Goal: Task Accomplishment & Management: Complete application form

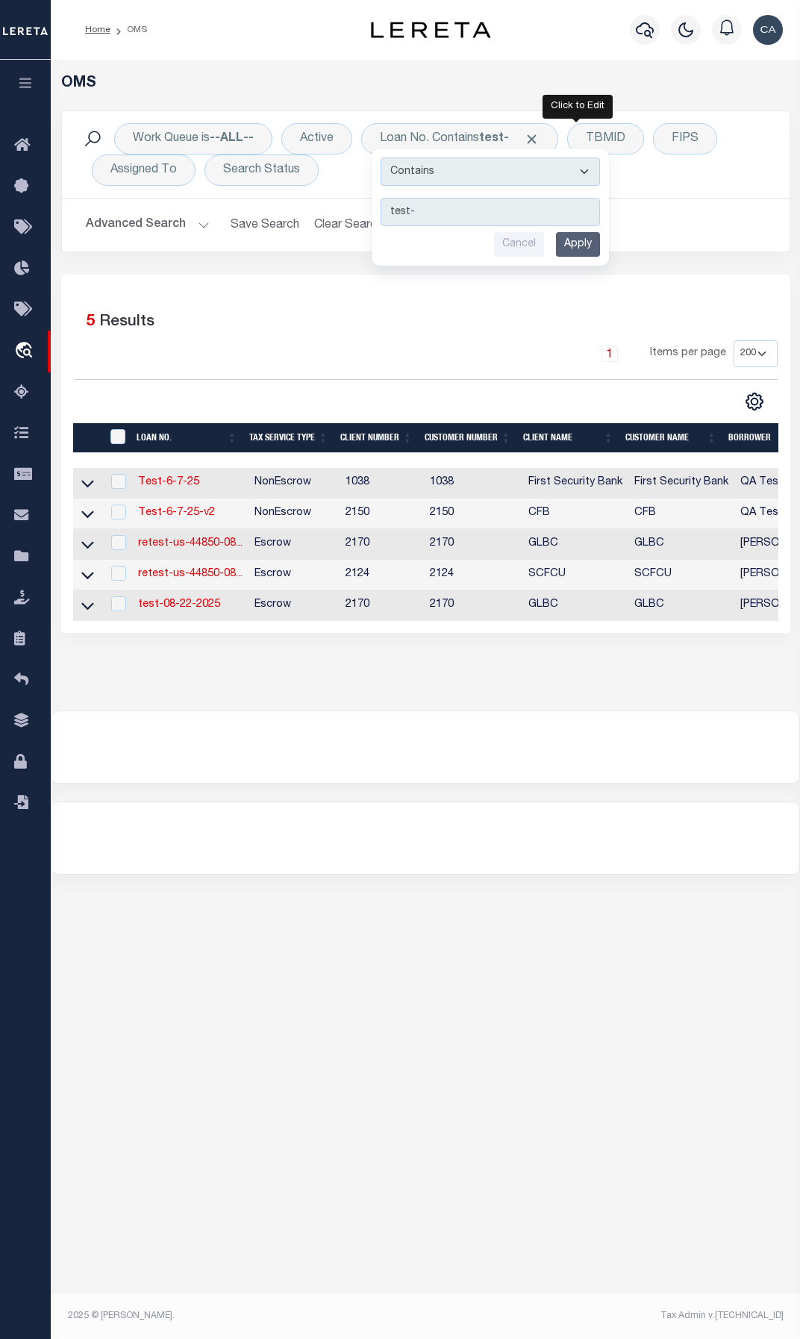
select select "200"
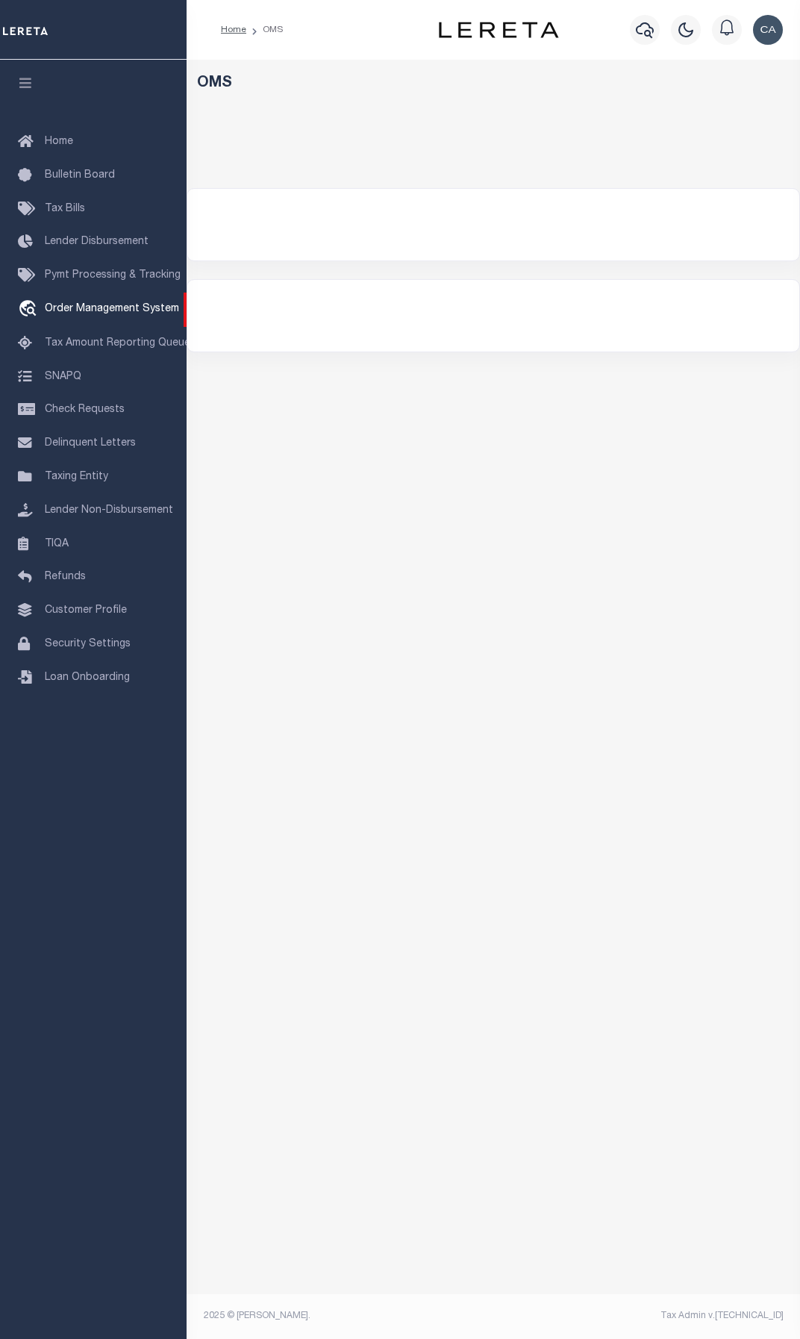
select select "200"
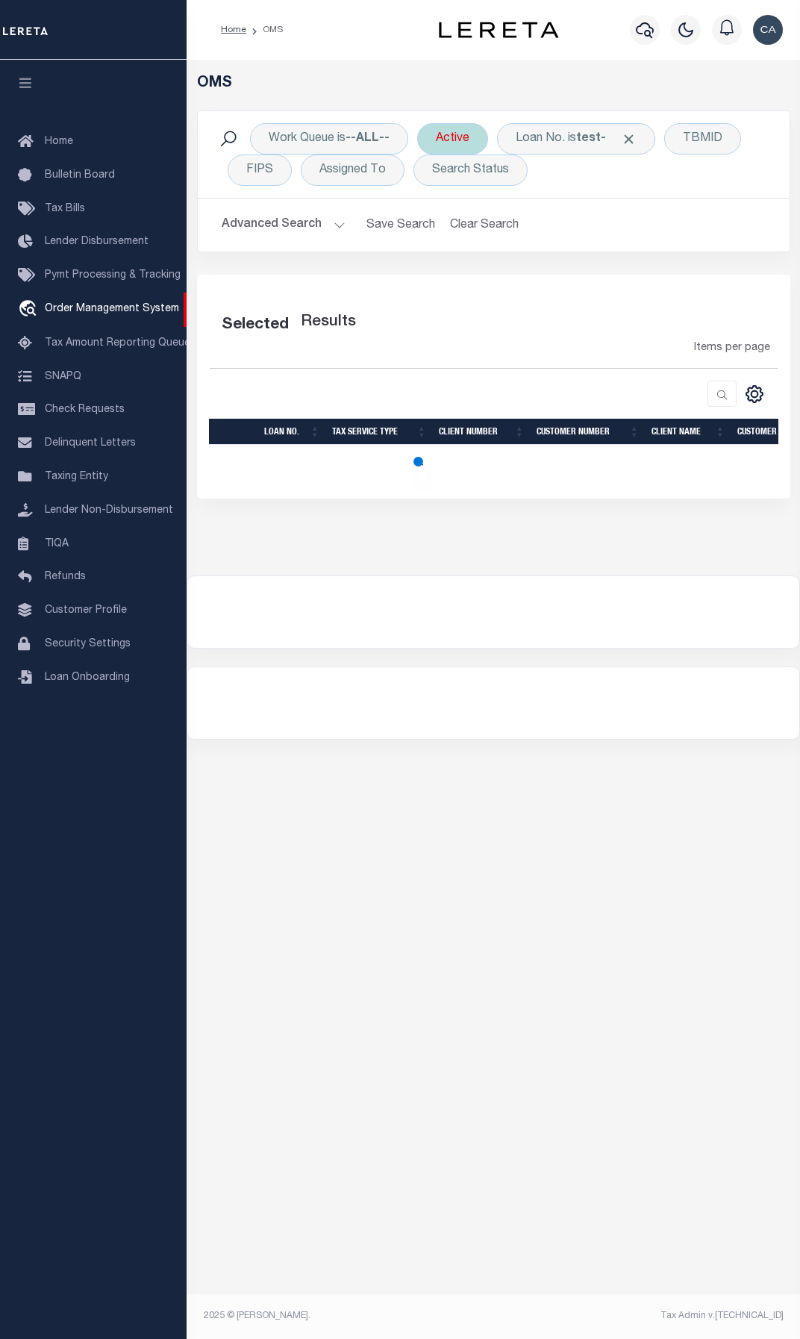
select select "200"
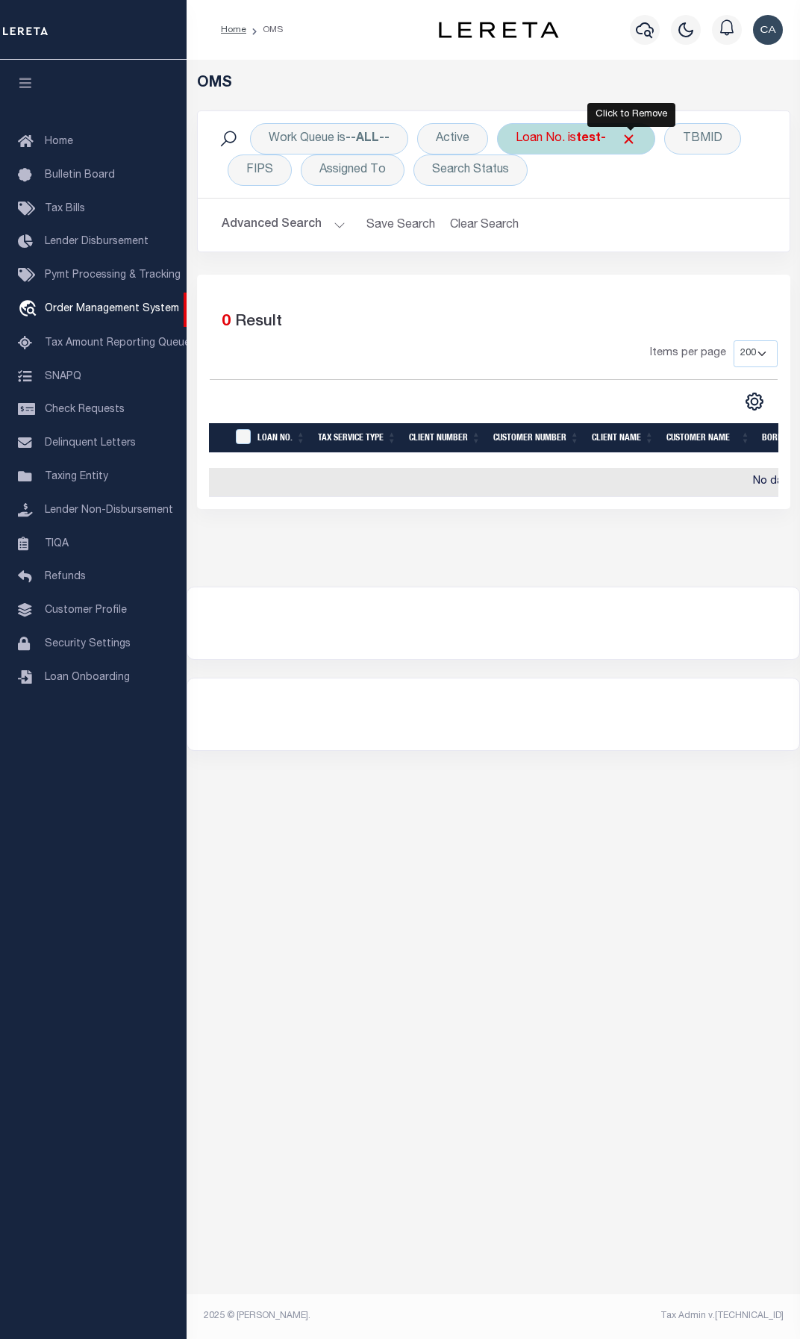
click at [632, 138] on span "Click to Remove" at bounding box center [629, 139] width 16 height 16
click at [532, 146] on div "Loan No." at bounding box center [540, 138] width 87 height 31
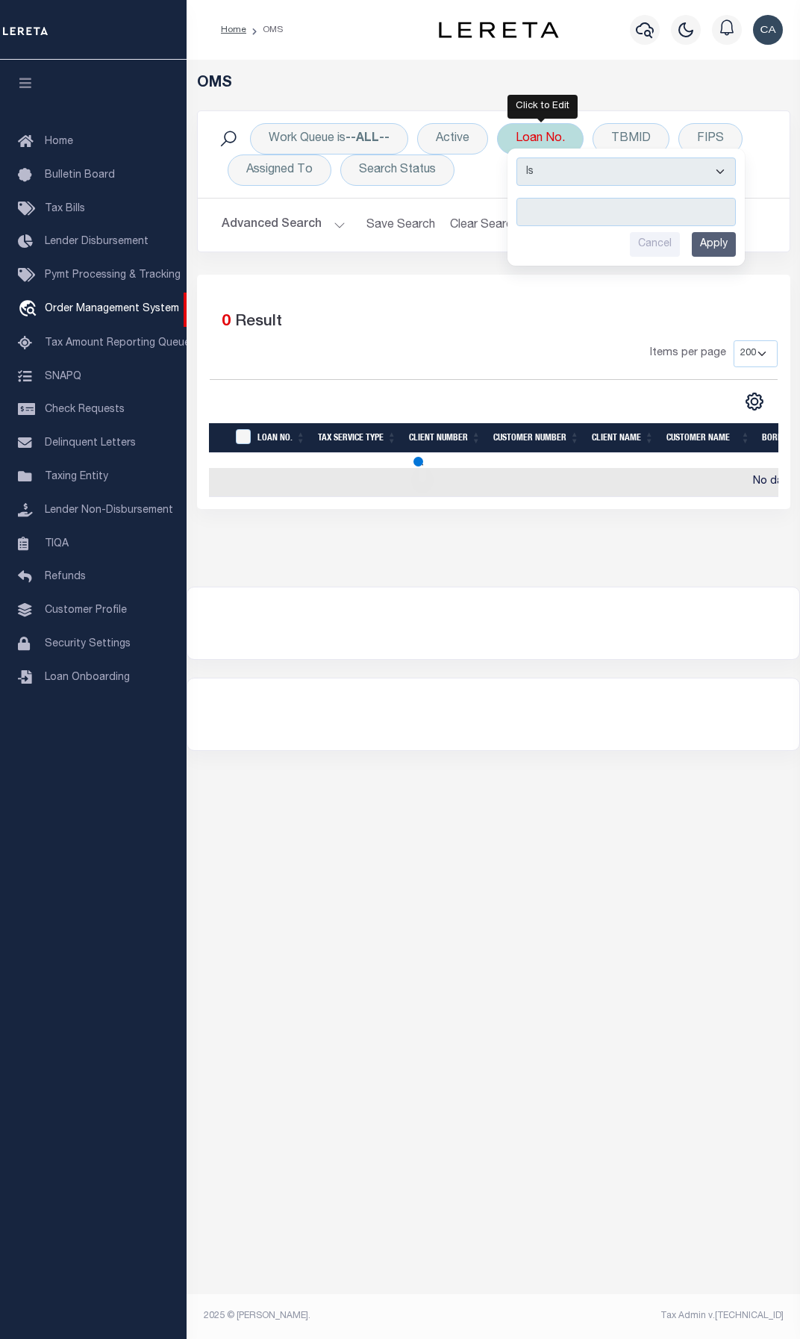
click at [558, 173] on select "Is Contains" at bounding box center [626, 172] width 219 height 28
select select "c"
click at [518, 158] on select "Is Contains" at bounding box center [626, 172] width 219 height 28
click at [559, 215] on input "text" at bounding box center [626, 212] width 219 height 28
paste input "test-08-22-2025-02"
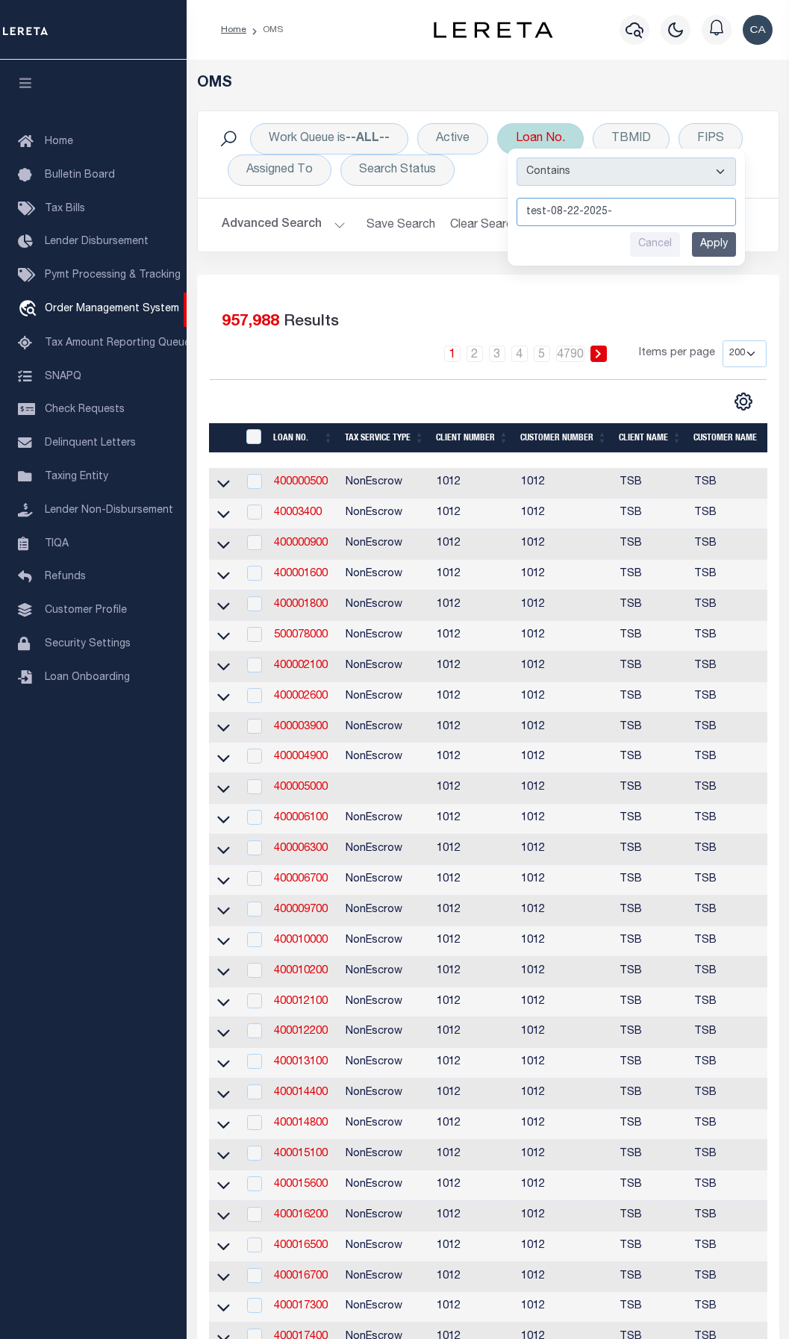
type input "test-08-22-2025-"
click at [705, 240] on input "Apply" at bounding box center [714, 244] width 44 height 25
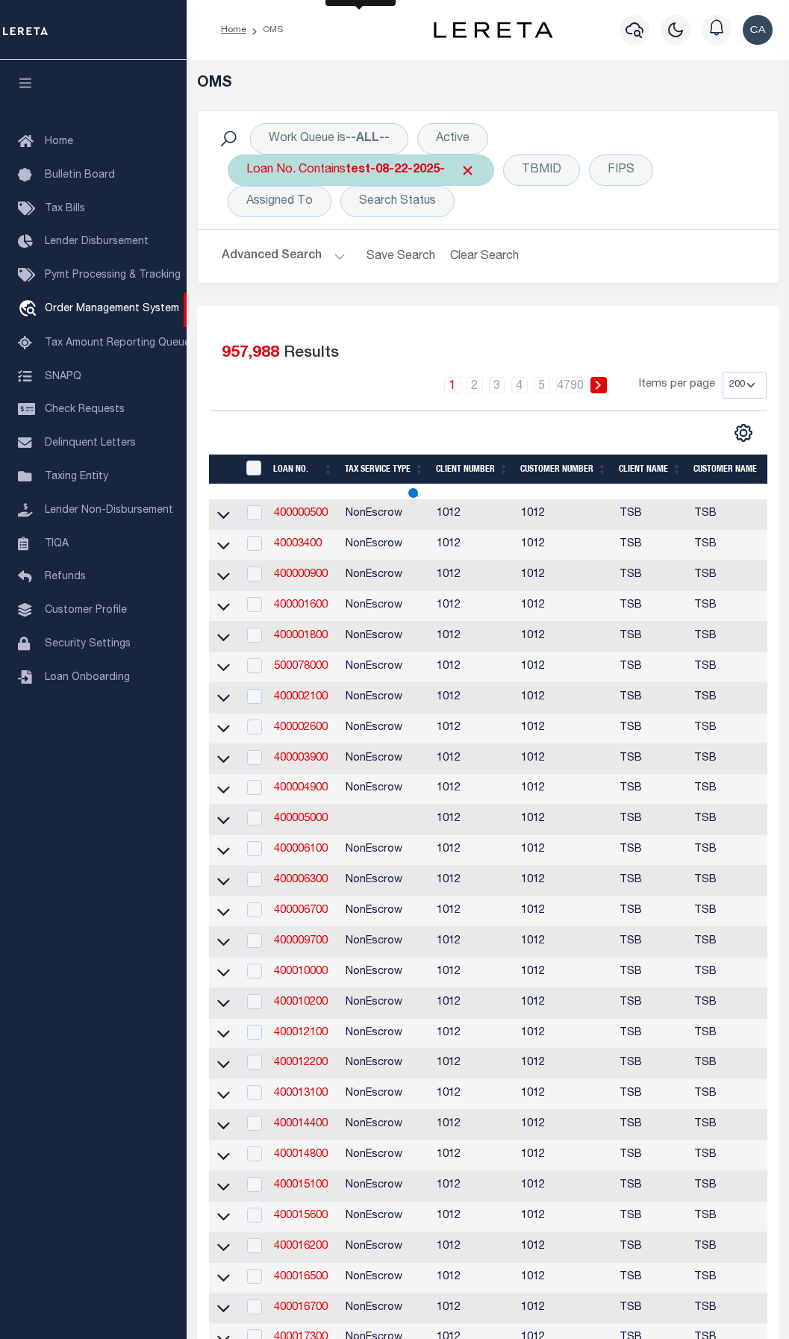
click at [425, 175] on b "test-08-22-2025-" at bounding box center [395, 170] width 99 height 12
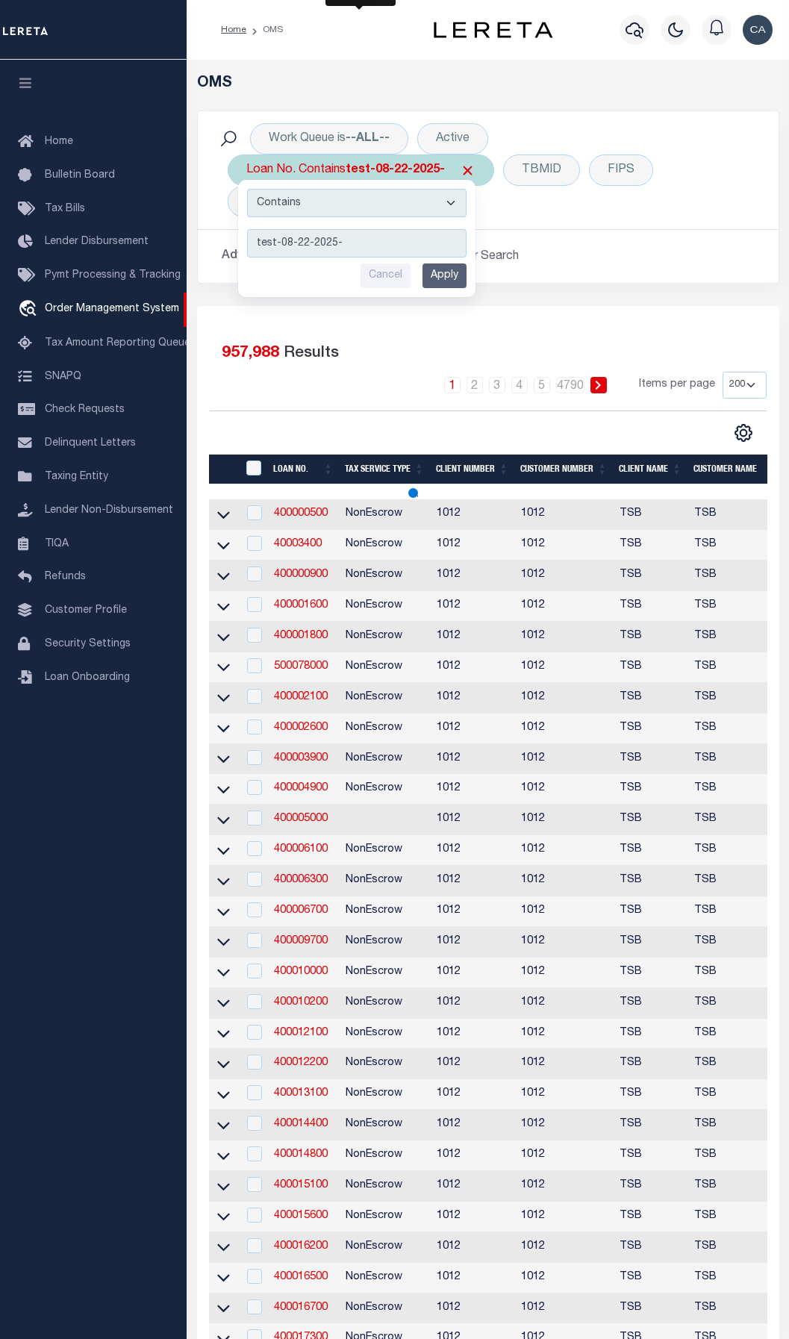
click at [387, 240] on input "test-08-22-2025-" at bounding box center [356, 243] width 219 height 28
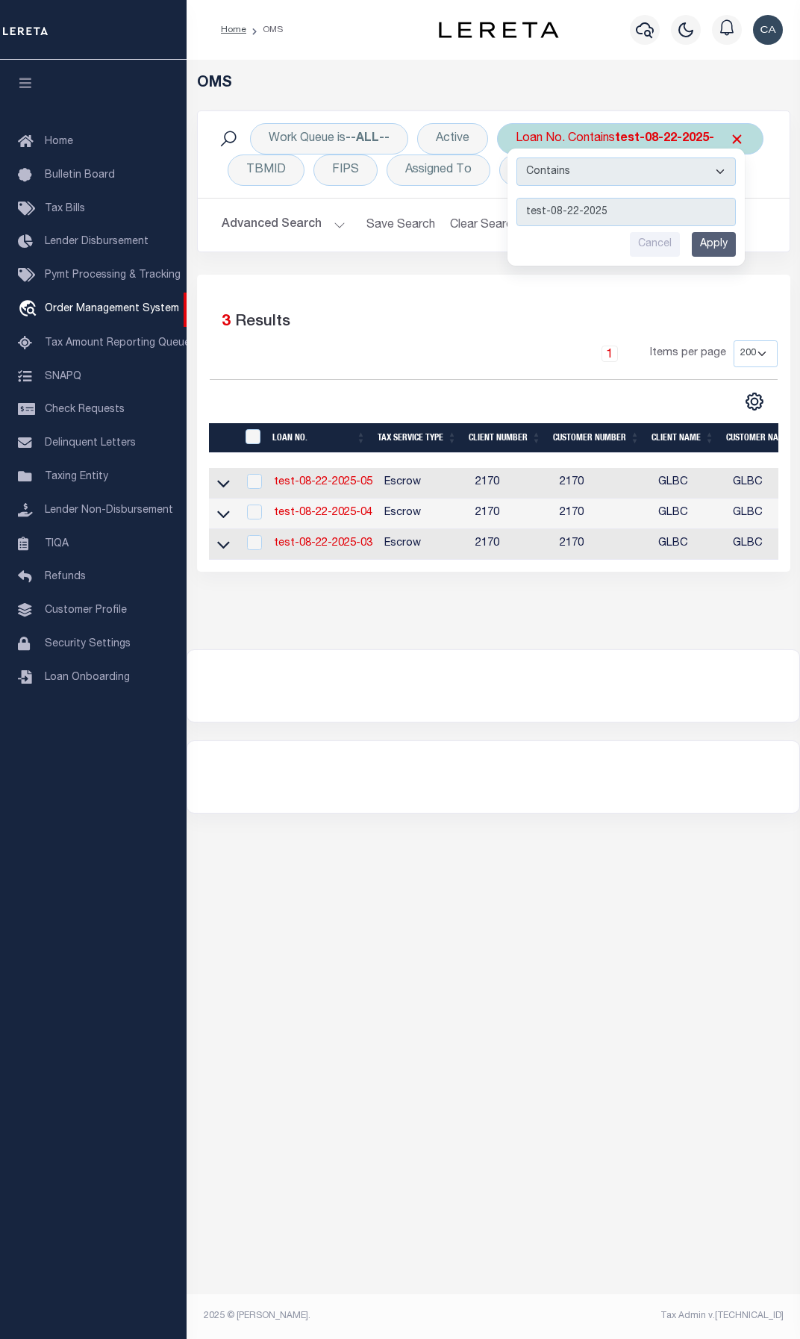
type input "test-08-22-2025"
click at [733, 240] on input "Apply" at bounding box center [714, 244] width 44 height 25
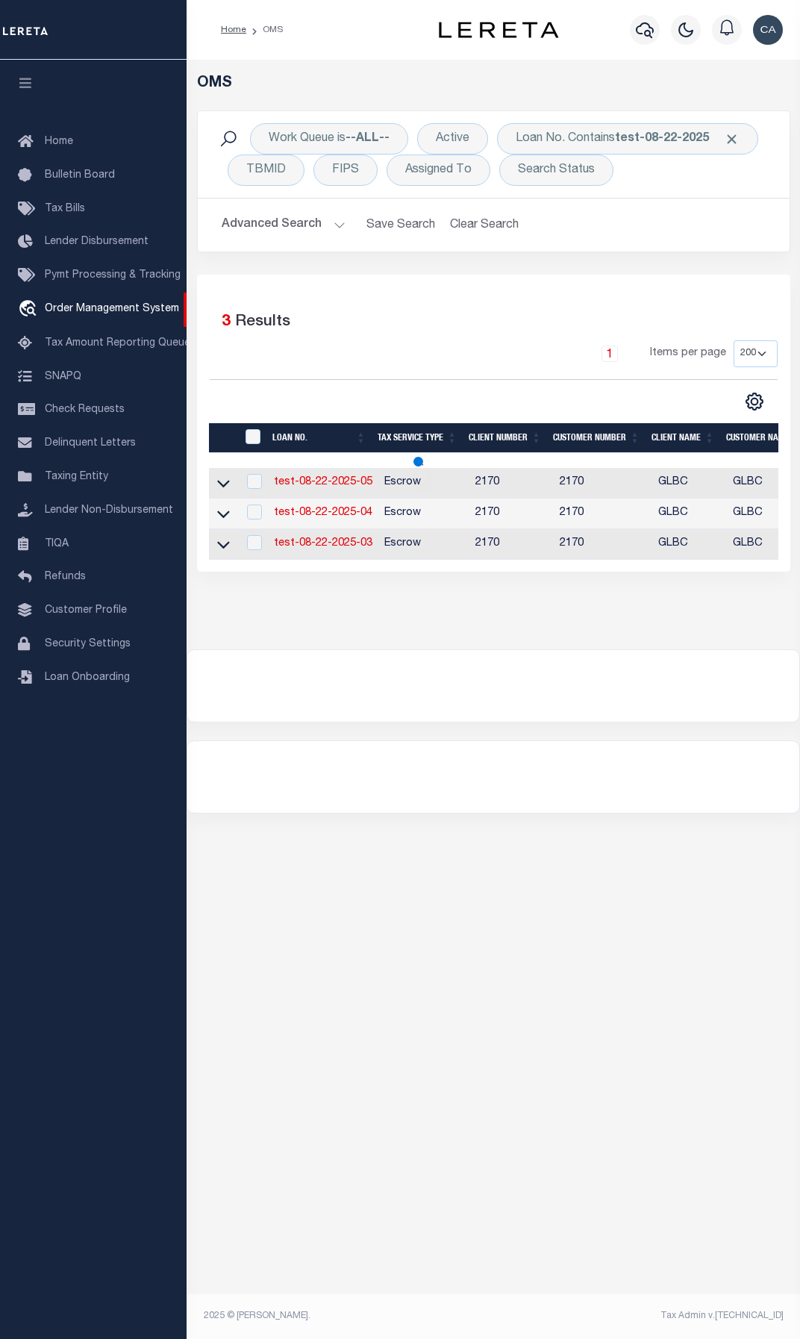
click at [22, 84] on icon "button" at bounding box center [25, 82] width 17 height 13
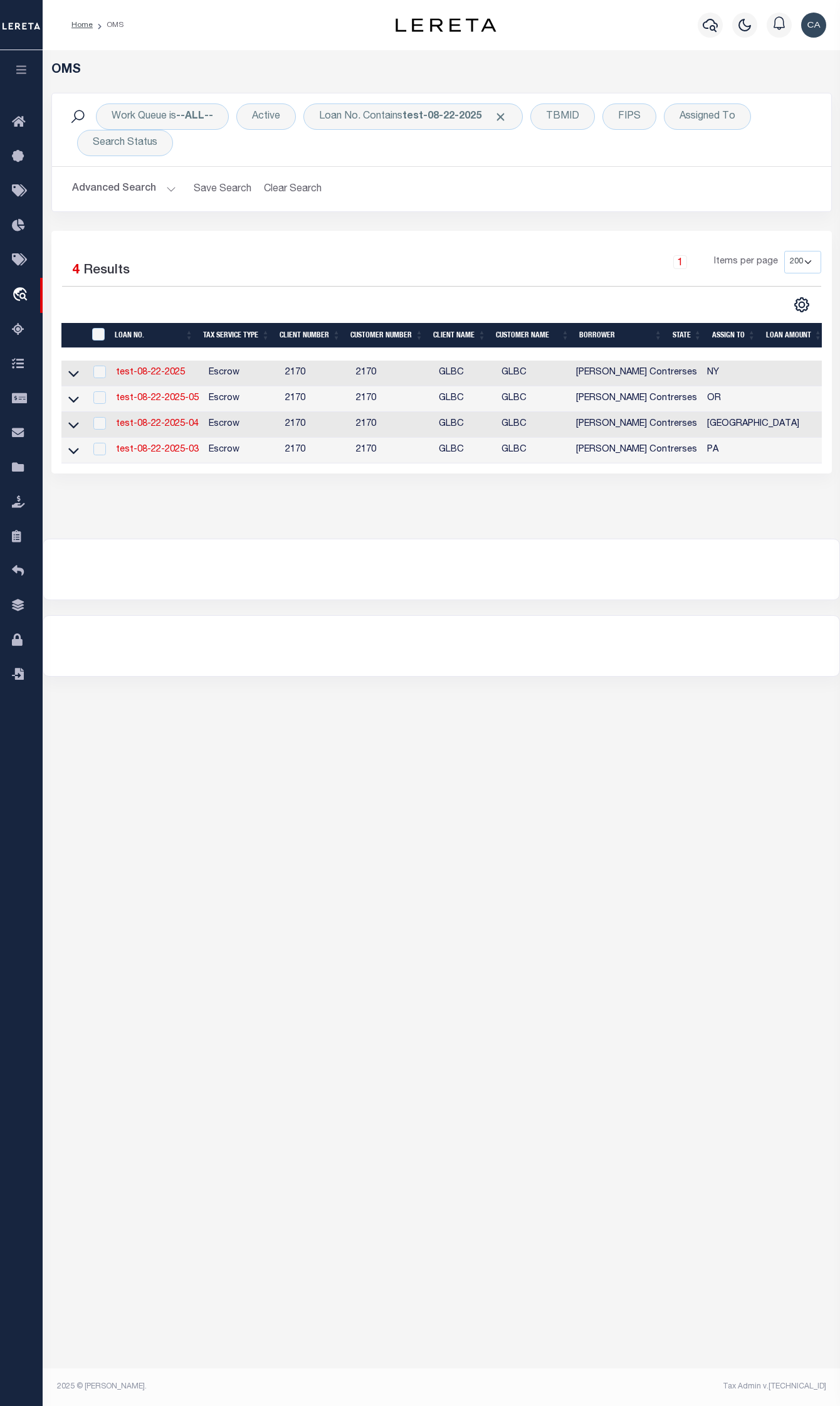
click at [270, 267] on div "1 Items per page 10 25 50 100 200" at bounding box center [538, 267] width 565 height 33
click at [437, 105] on div "Loan No. Contains test-08-22-2025" at bounding box center [412, 116] width 219 height 26
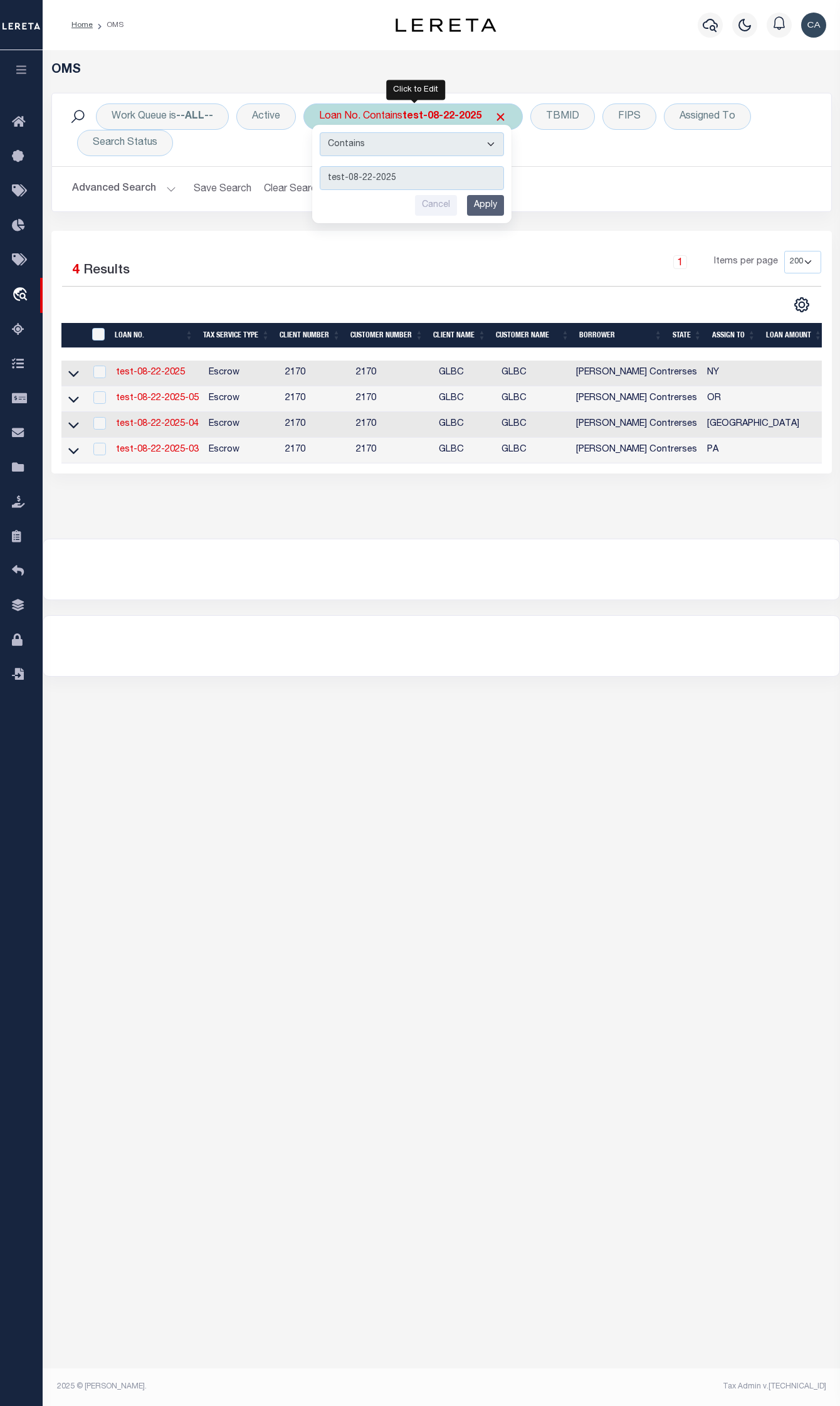
click at [475, 207] on input "Apply" at bounding box center [486, 205] width 37 height 21
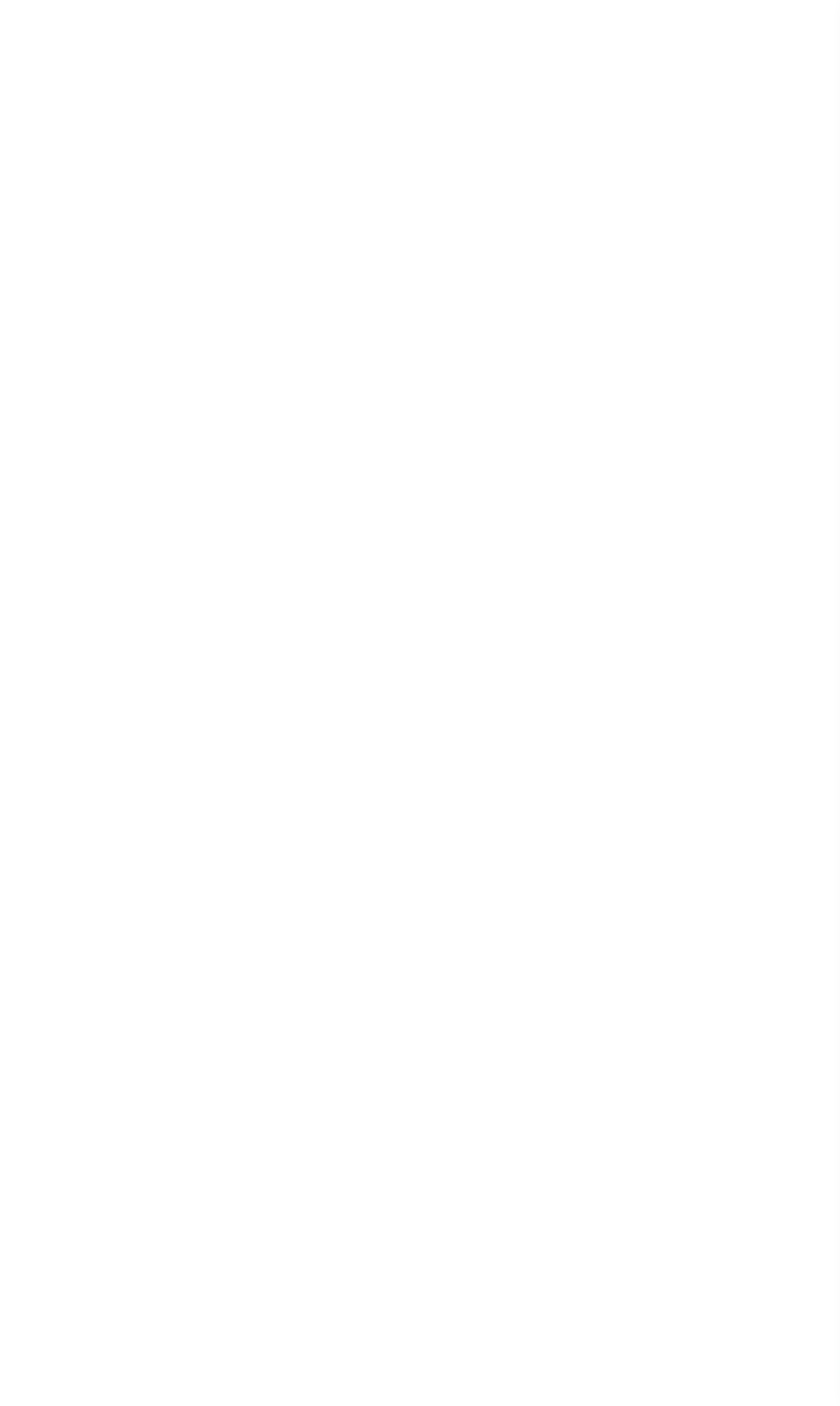
select select "10"
select select "Escrow"
select select "4"
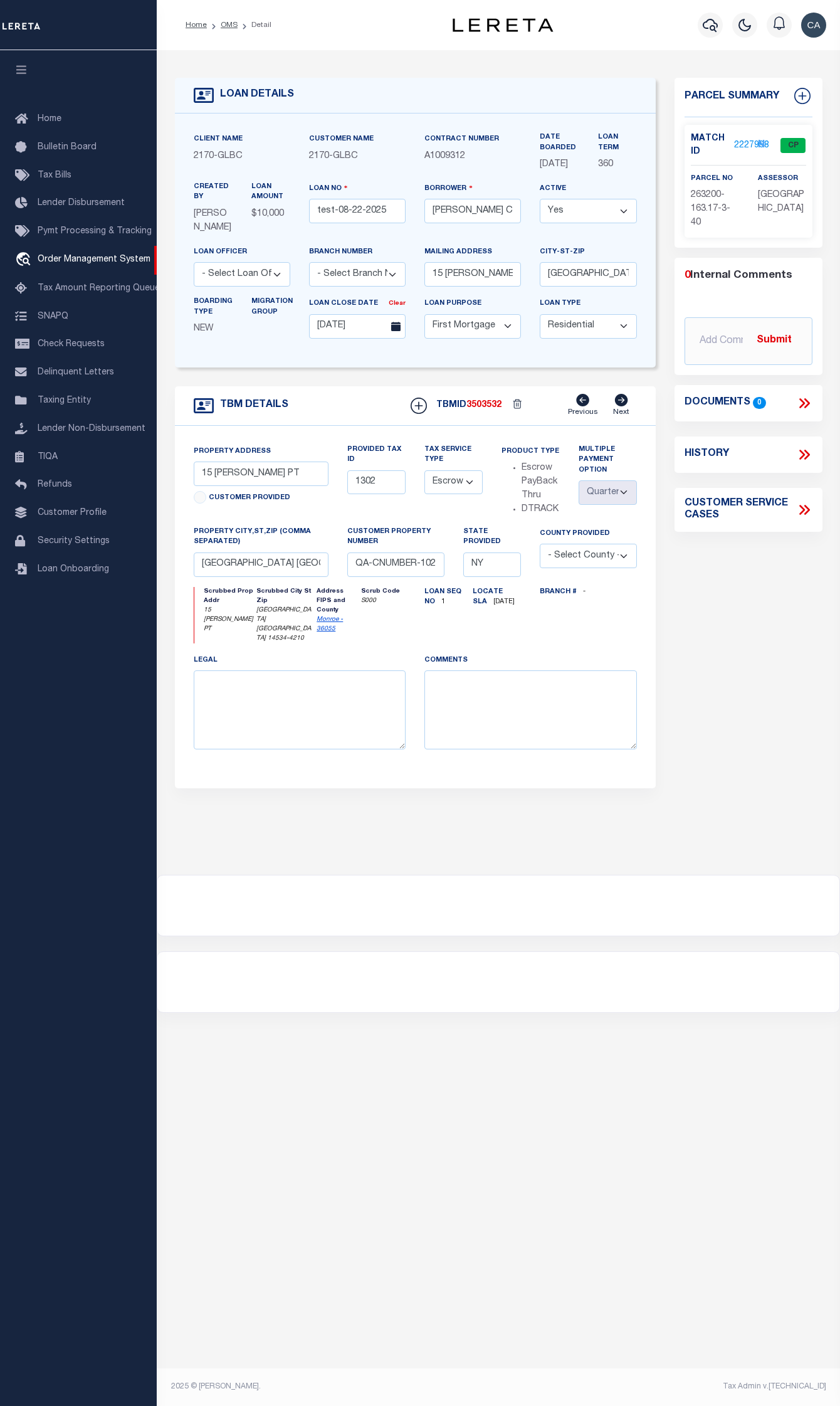
click at [493, 417] on div "TBMID 3503532 Previous Next" at bounding box center [519, 406] width 236 height 24
copy span "3503532"
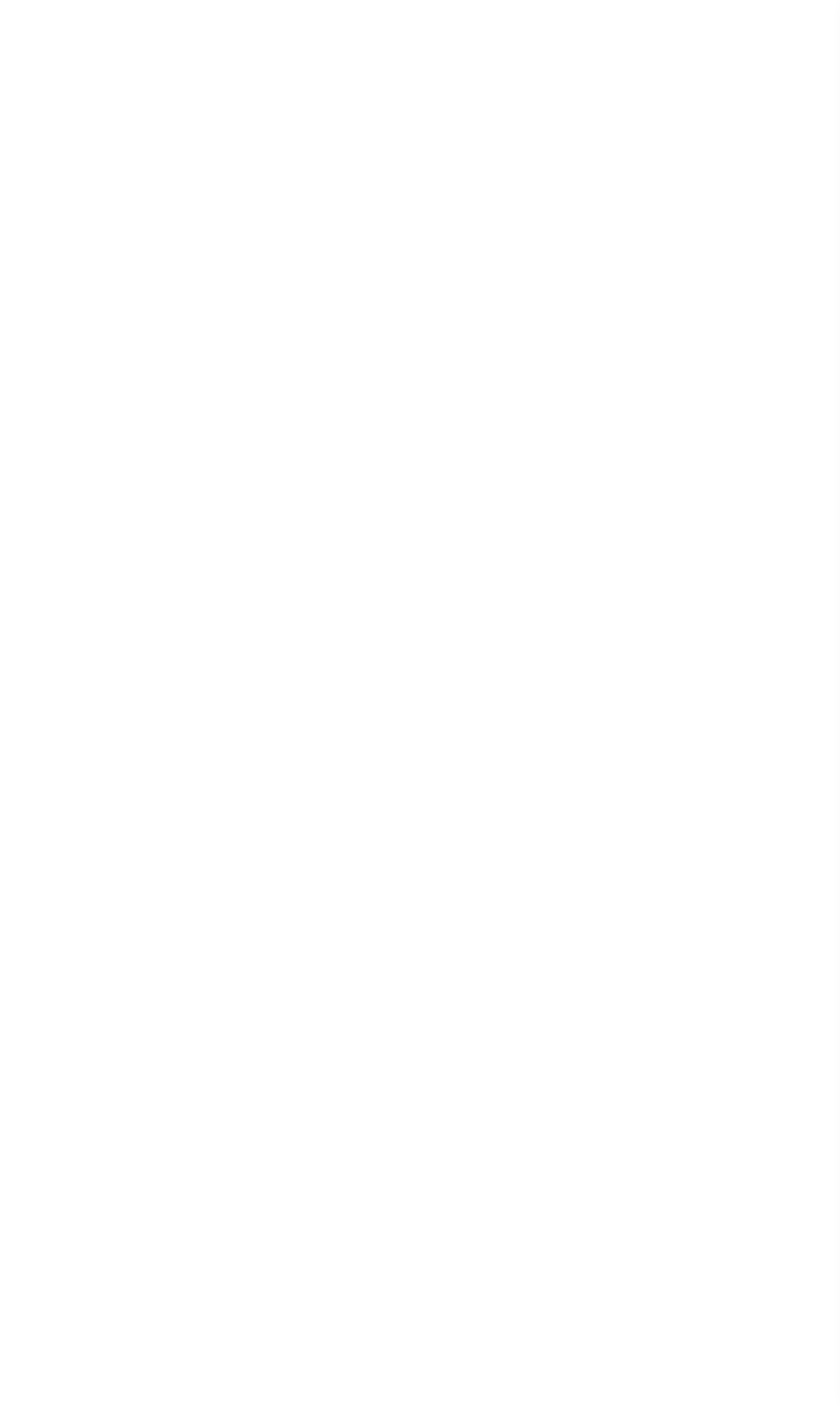
select select "5655"
select select "10"
select select "Escrow"
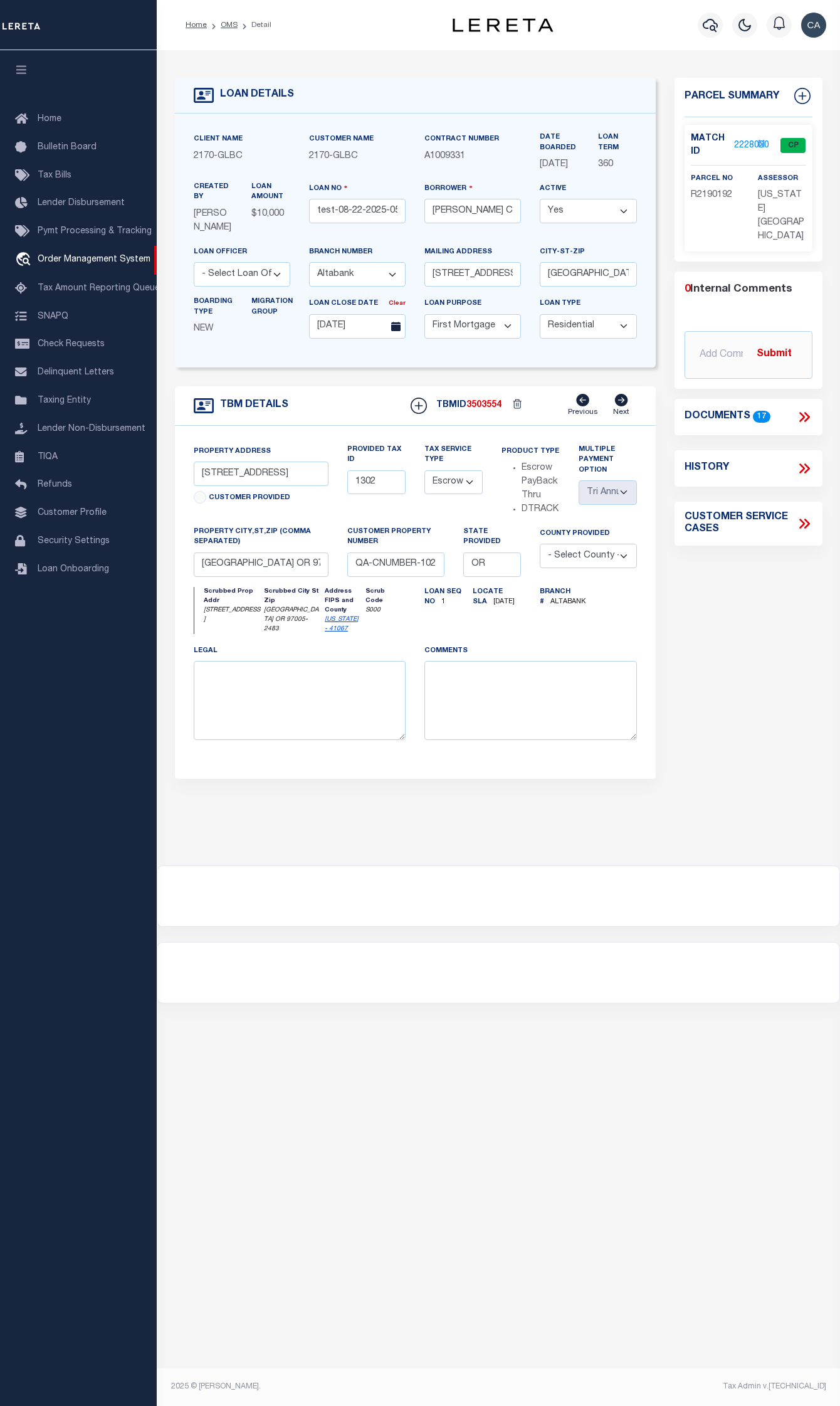
click at [446, 338] on select "- Select Loan Purpose - Church Exempt Construction to Perm Consumer Exempt Farm…" at bounding box center [472, 326] width 97 height 24
drag, startPoint x: 352, startPoint y: 420, endPoint x: 527, endPoint y: 439, distance: 176.0
click at [351, 417] on div "TBM DETAILS TBMID 3503554 Previous Next" at bounding box center [415, 406] width 481 height 39
click at [472, 417] on div "TBMID 3503554 Previous Next" at bounding box center [519, 406] width 236 height 24
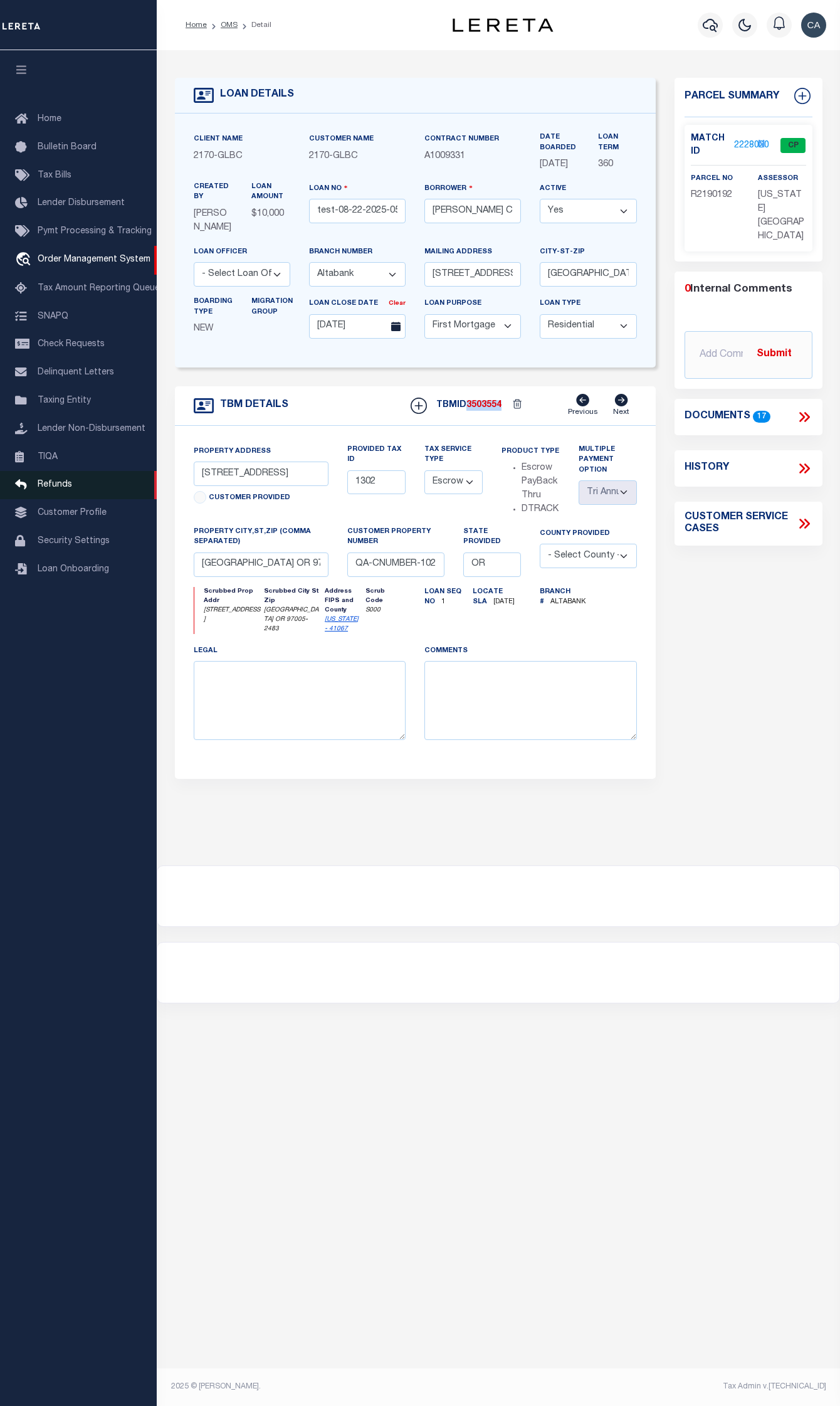
copy span "3503554"
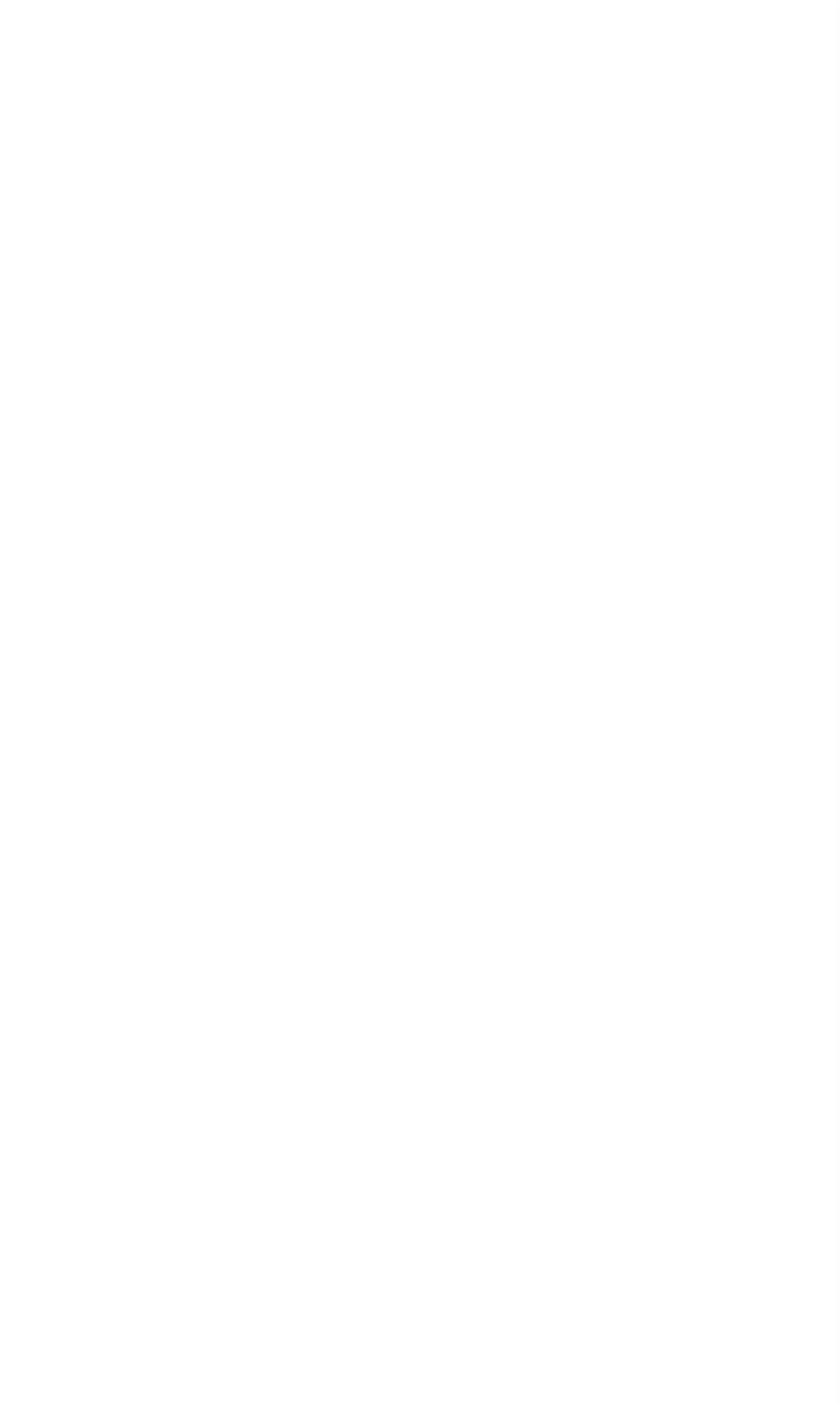
select select "5655"
select select "10"
select select "Escrow"
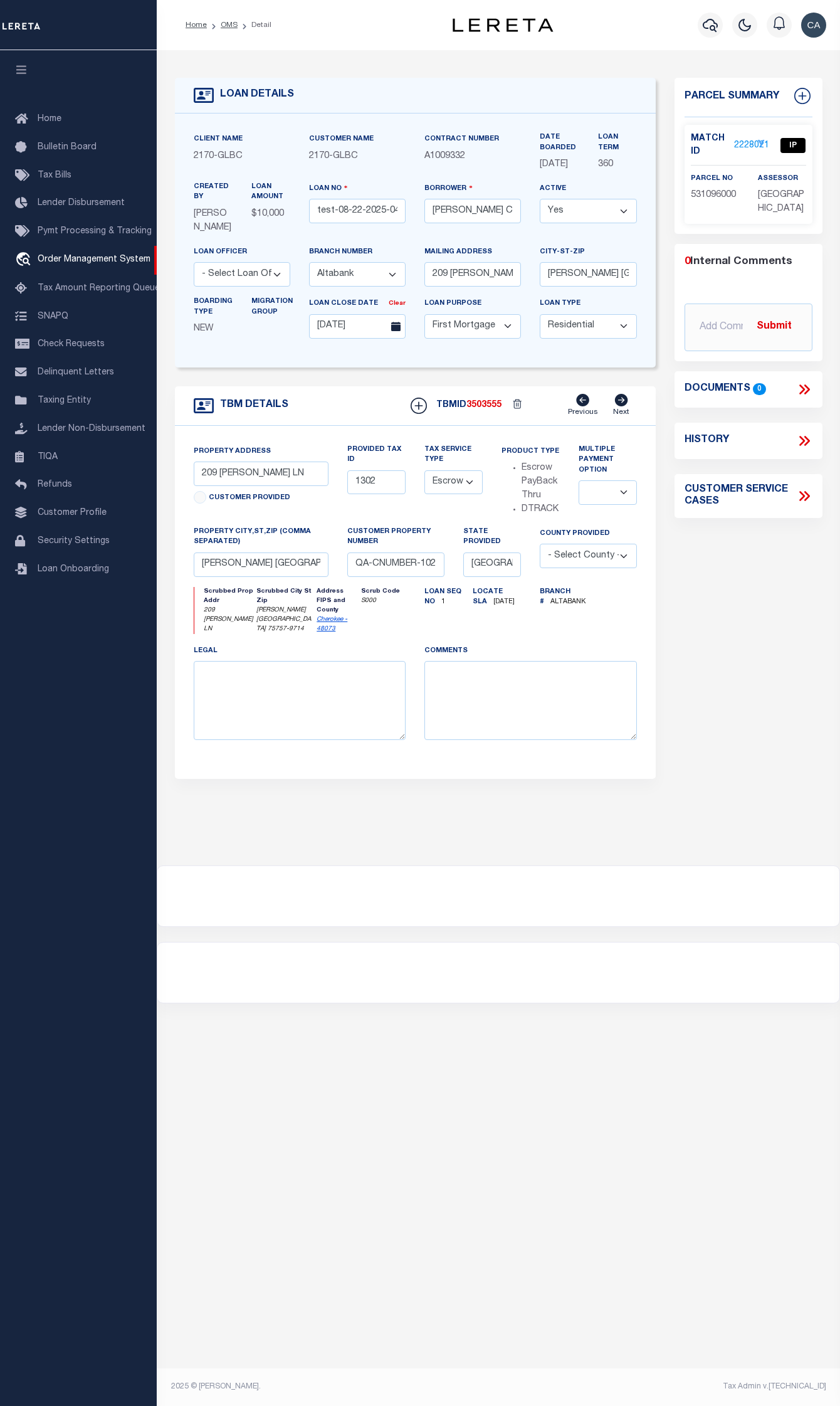
click at [496, 417] on div "TBMID 3503555 Previous Next" at bounding box center [519, 406] width 236 height 24
copy span "3503555"
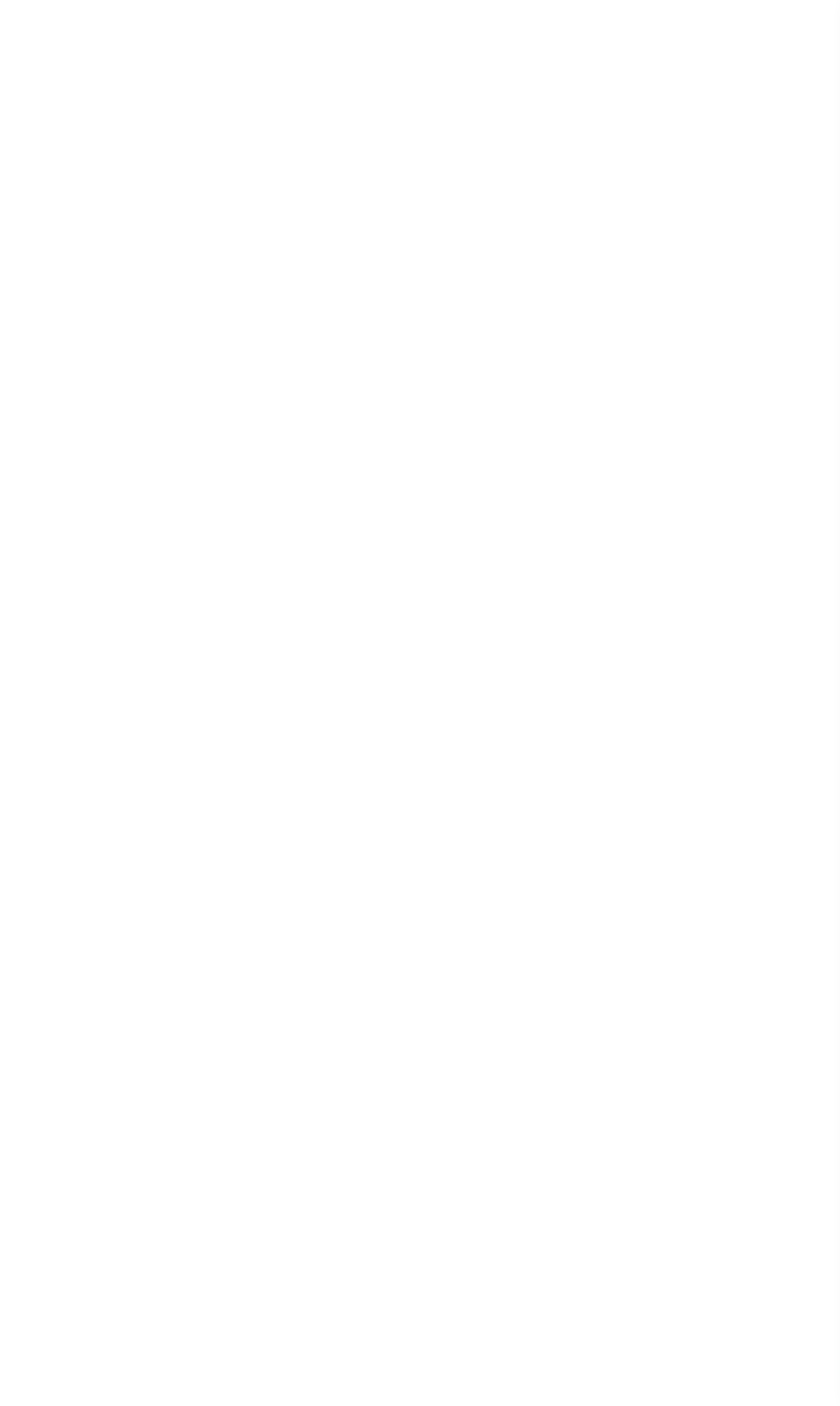
select select "5655"
select select "10"
select select "Escrow"
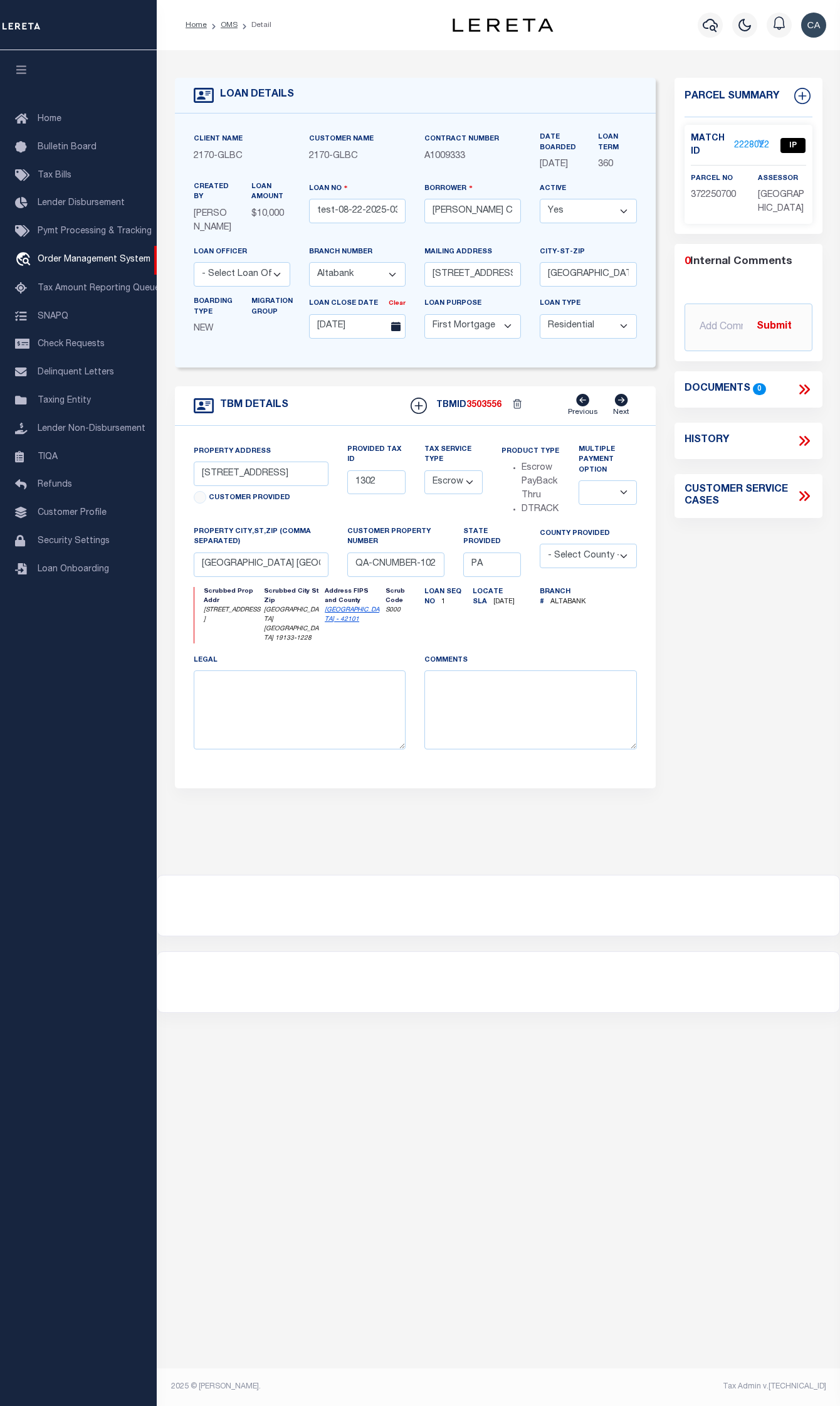
click at [471, 409] on span "3503556" at bounding box center [484, 405] width 35 height 8
copy span "3503556"
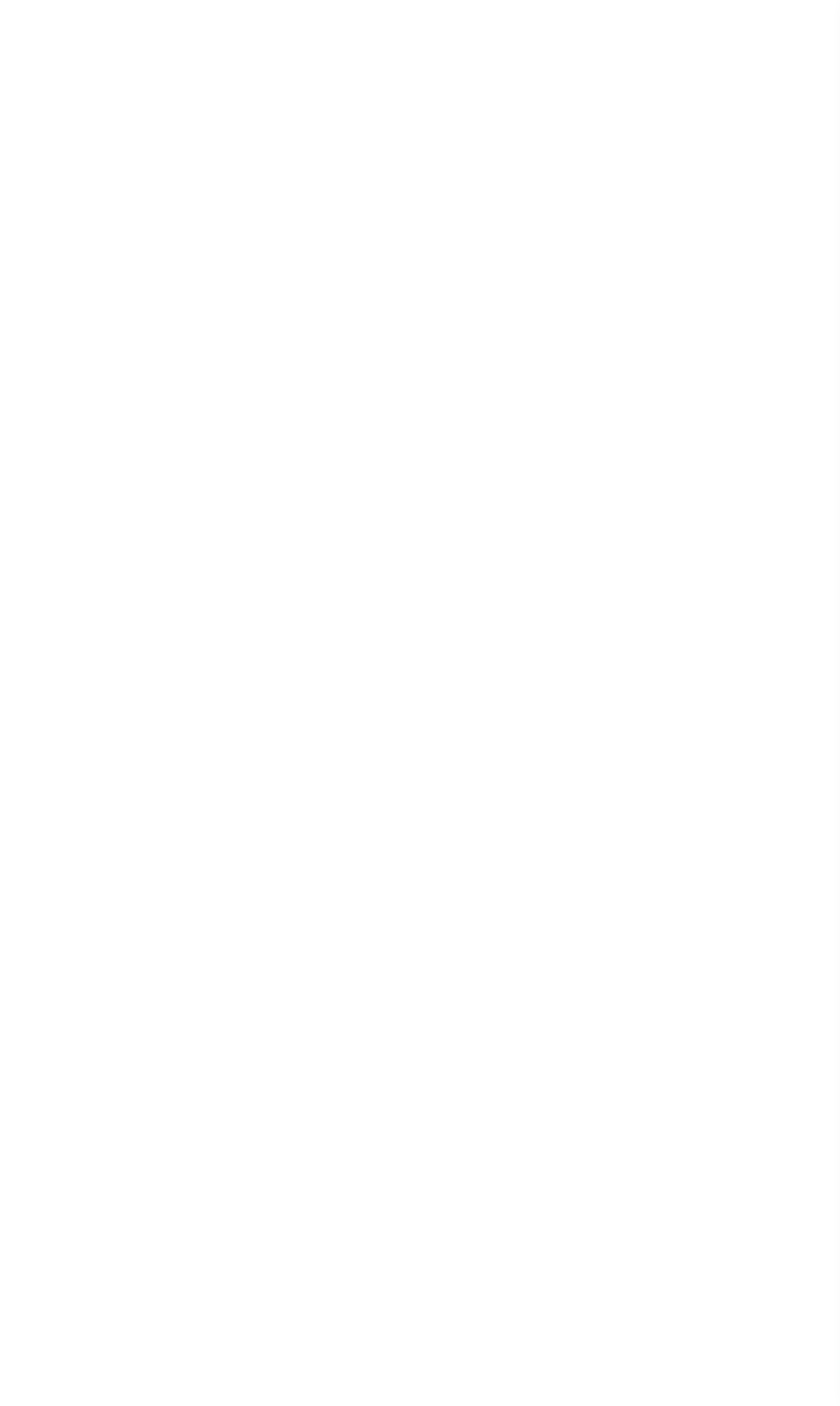
select select "5655"
select select "10"
select select "Escrow"
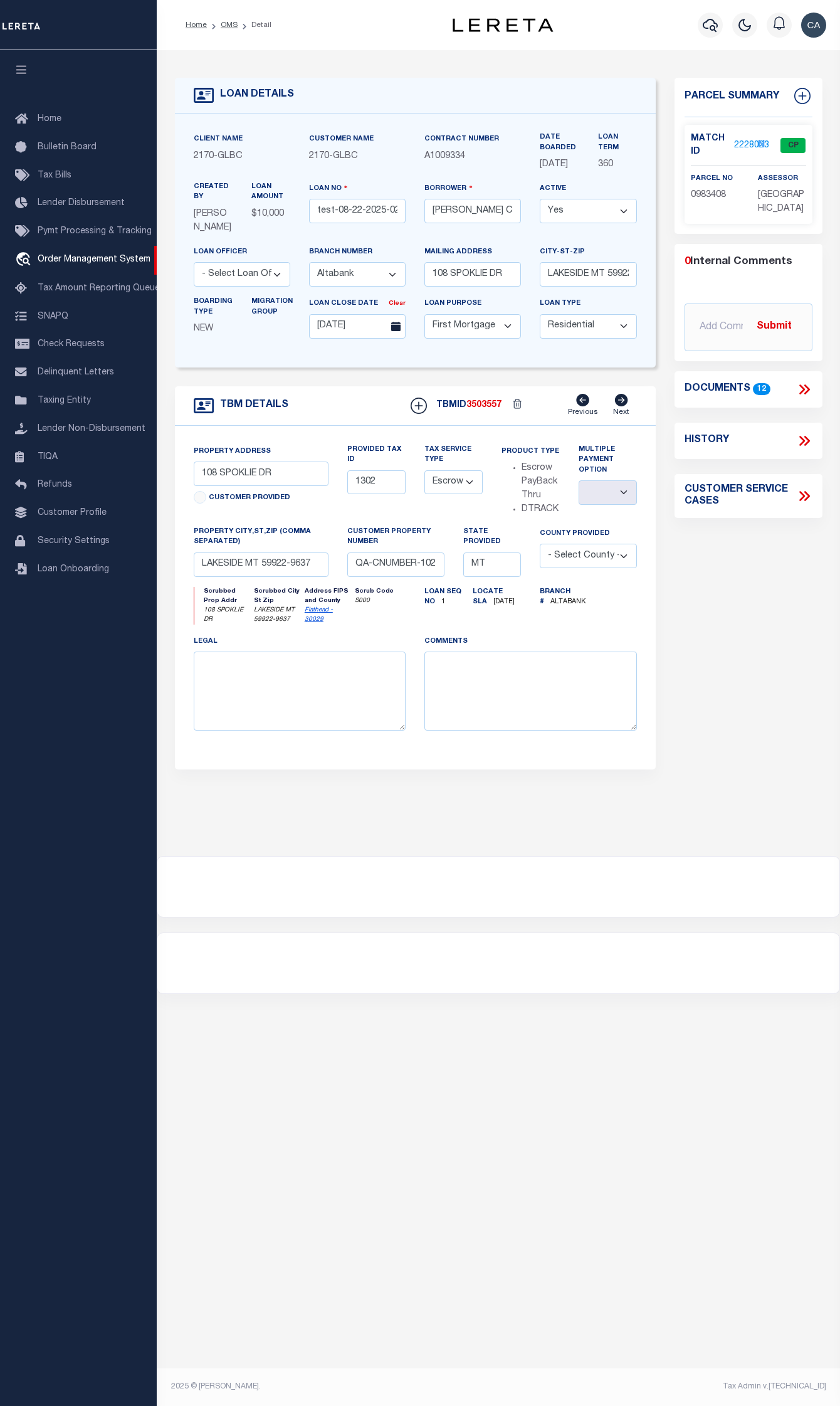
click at [475, 409] on span "3503557" at bounding box center [484, 405] width 35 height 8
copy span "3503557"
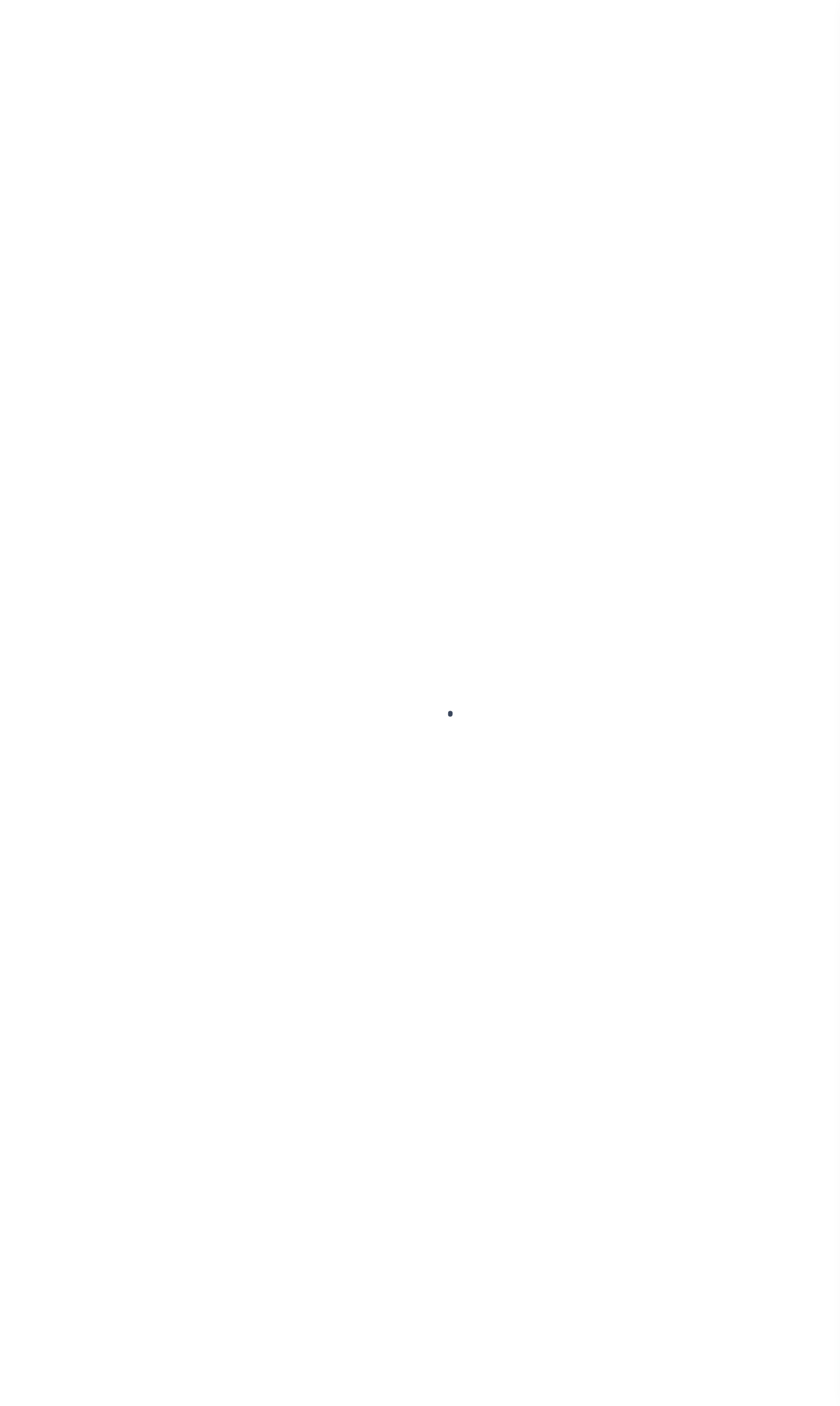
type input "test-08-22-2025-03"
type input "[PERSON_NAME] Contrerses"
select select
type input "[STREET_ADDRESS]"
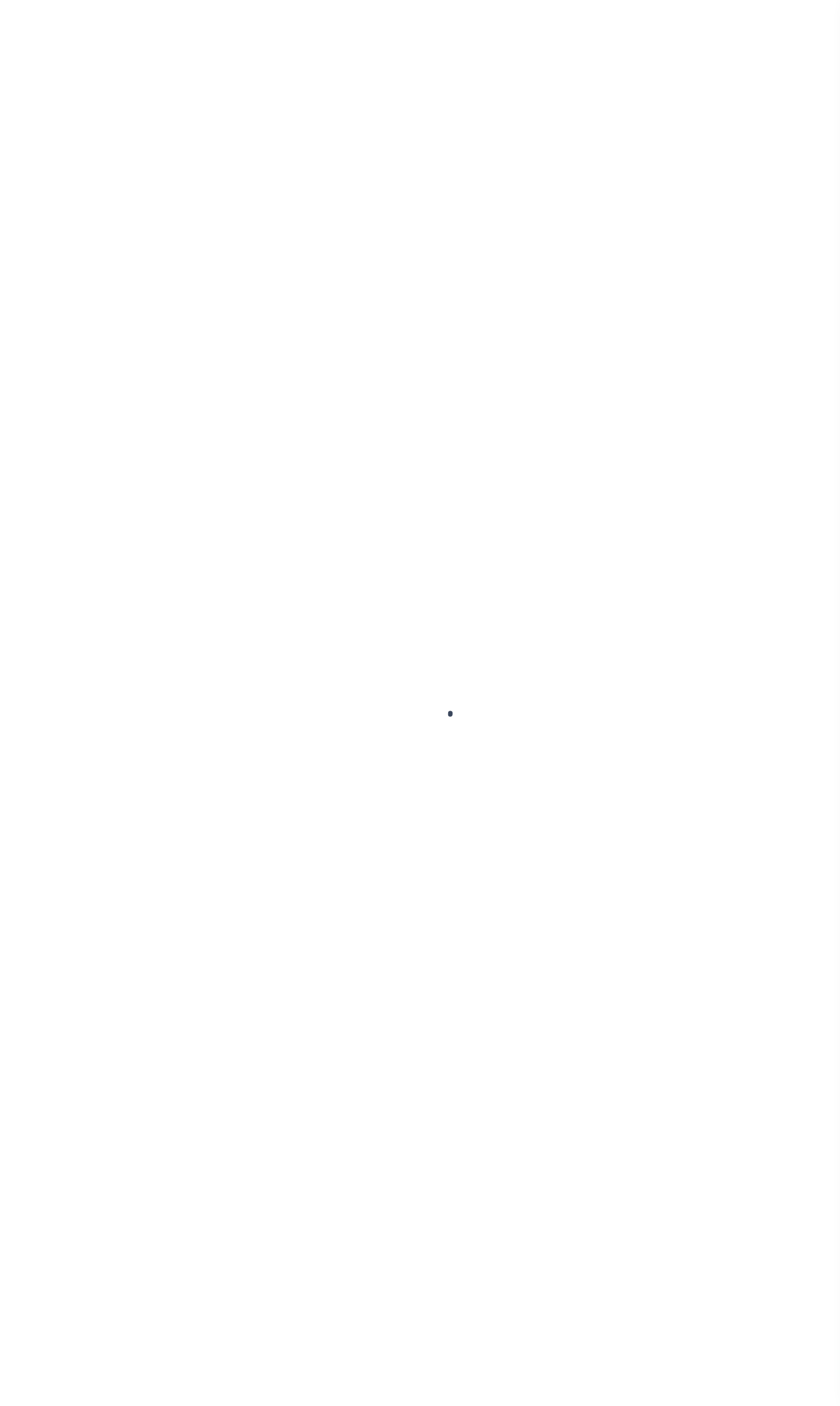
type input "[GEOGRAPHIC_DATA] [GEOGRAPHIC_DATA] 19133-1228"
type input "[DATE]"
select select "10"
select select "Escrow"
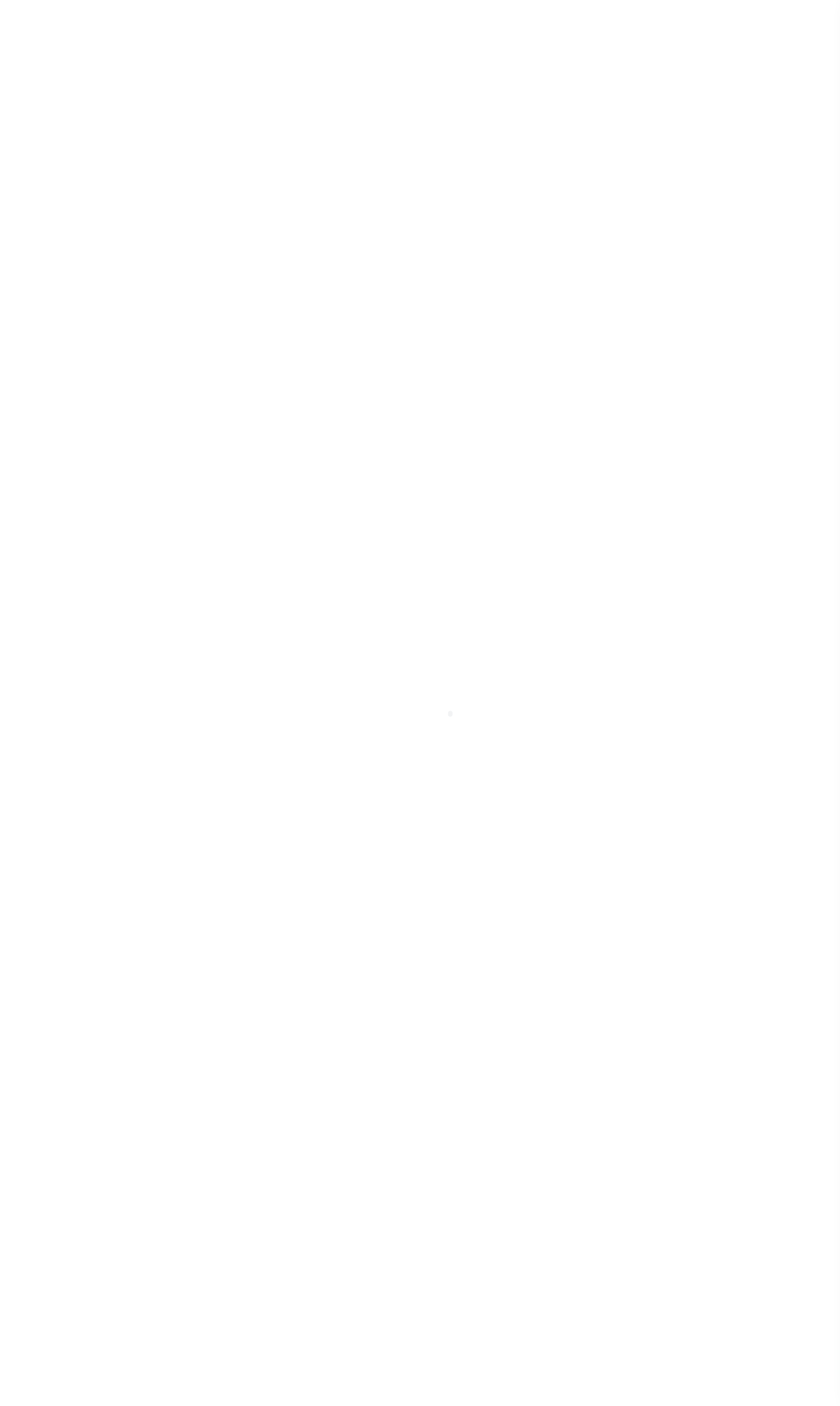
type input "2817 N 12TH ST"
type input "1302"
select select
type input "PHILADELPHIA PA 19133-1228"
type input "QA-CNUMBER-102134"
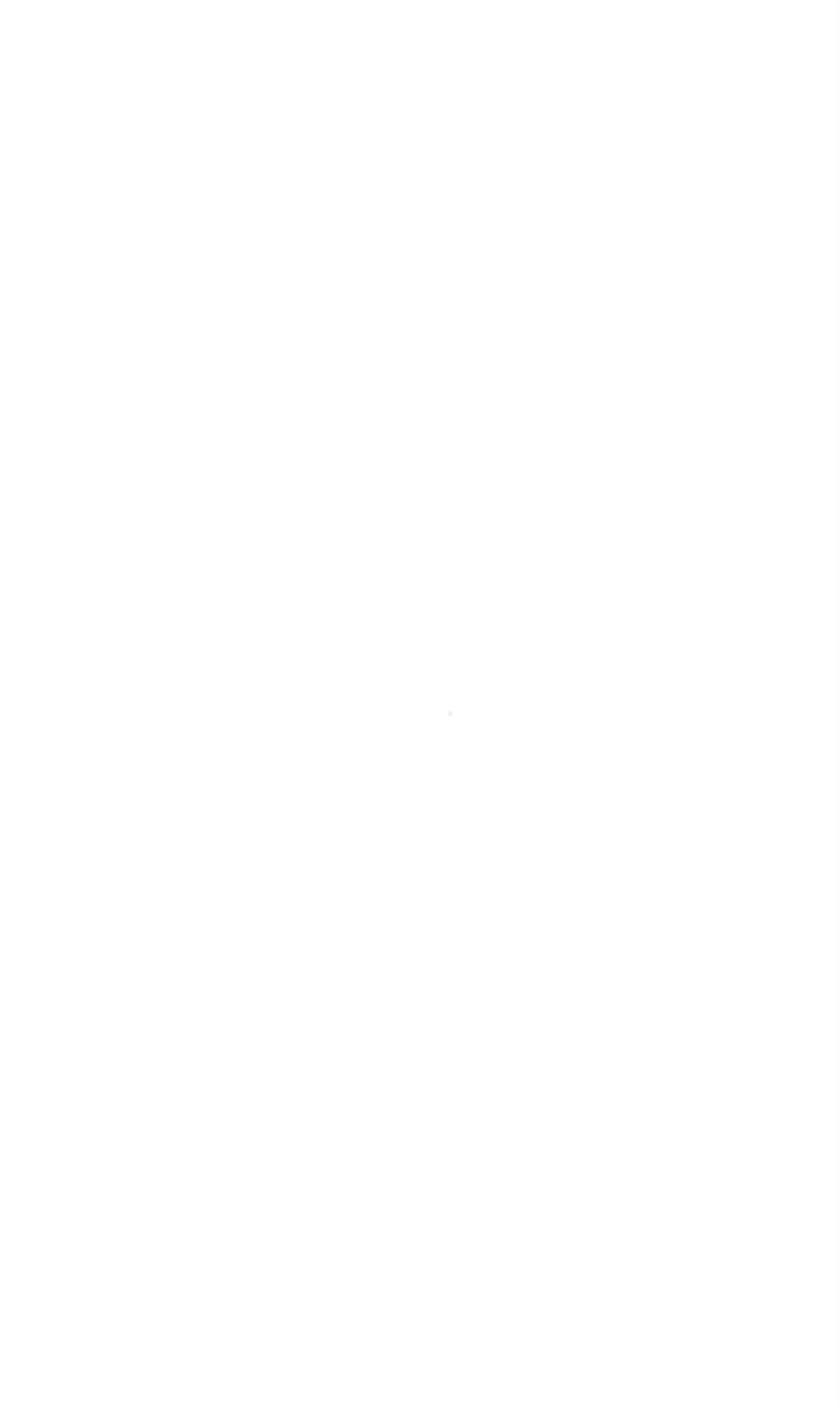
type input "PA"
select select
select select "5655"
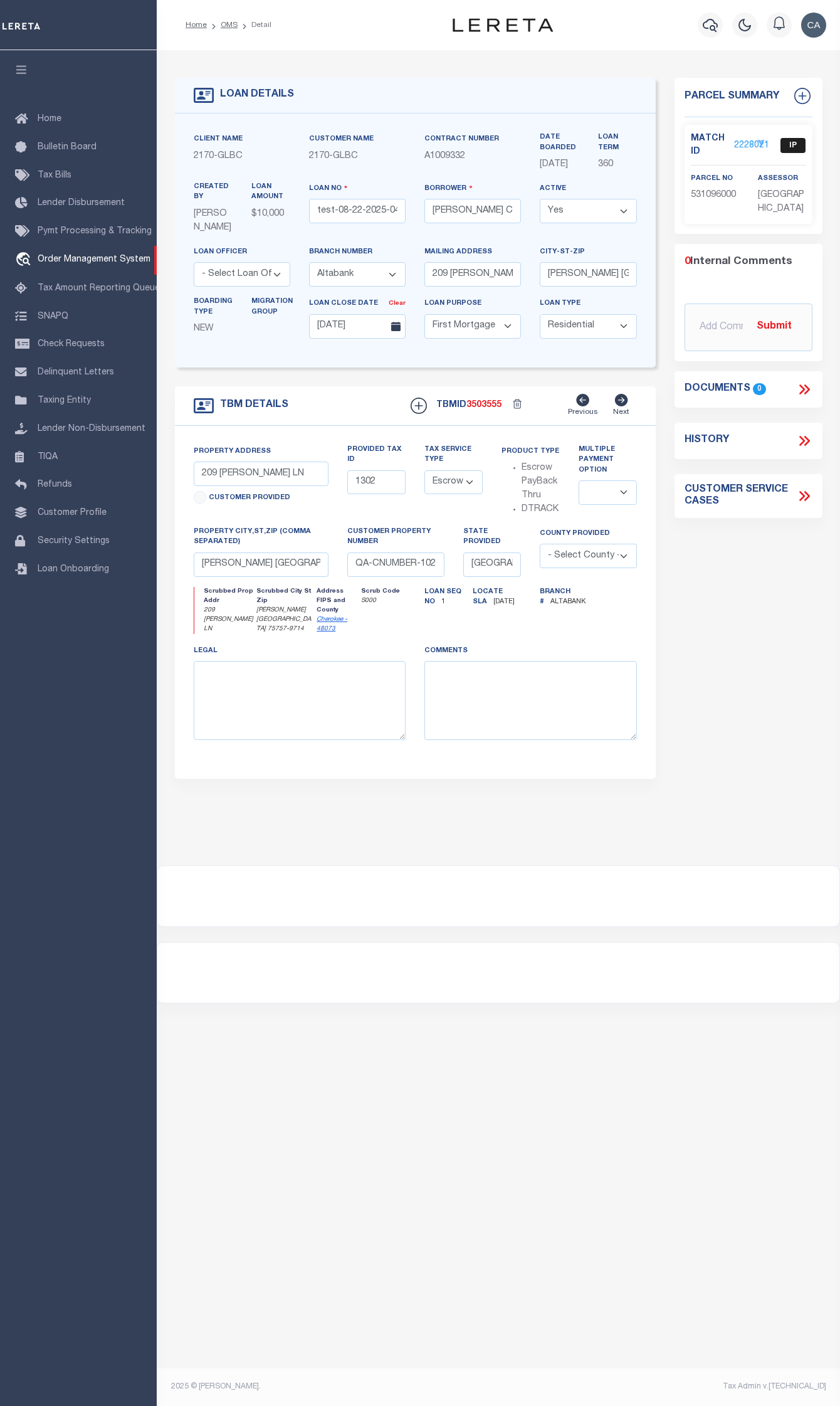
select select "5655"
select select "10"
select select "Escrow"
